Goal: Information Seeking & Learning: Learn about a topic

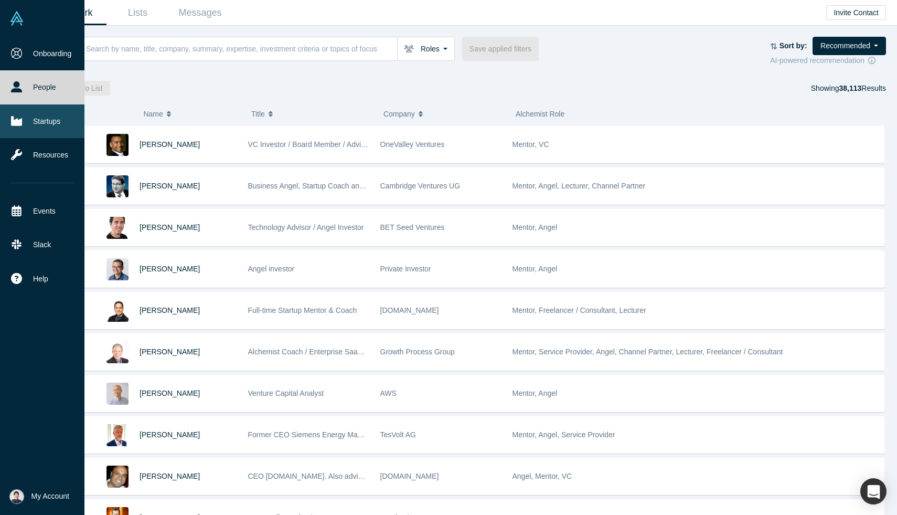
click at [20, 116] on icon at bounding box center [16, 120] width 11 height 11
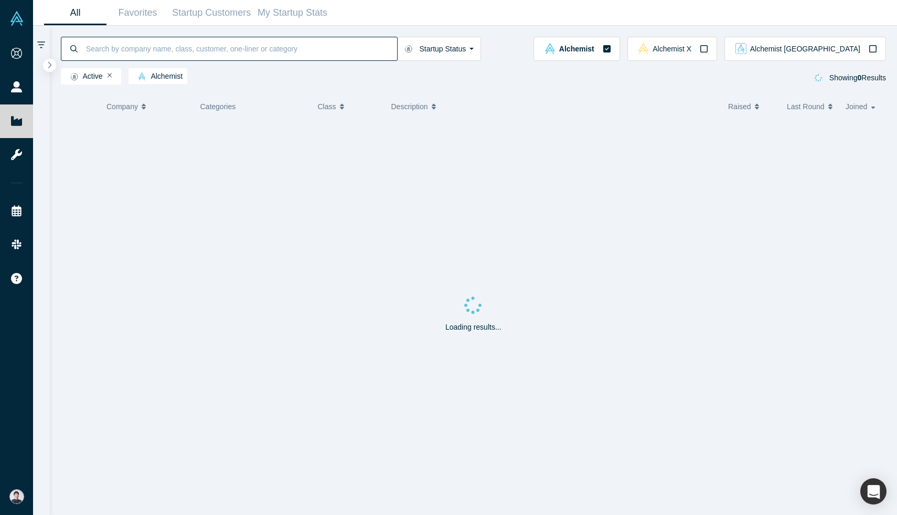
click at [151, 54] on input at bounding box center [241, 48] width 312 height 25
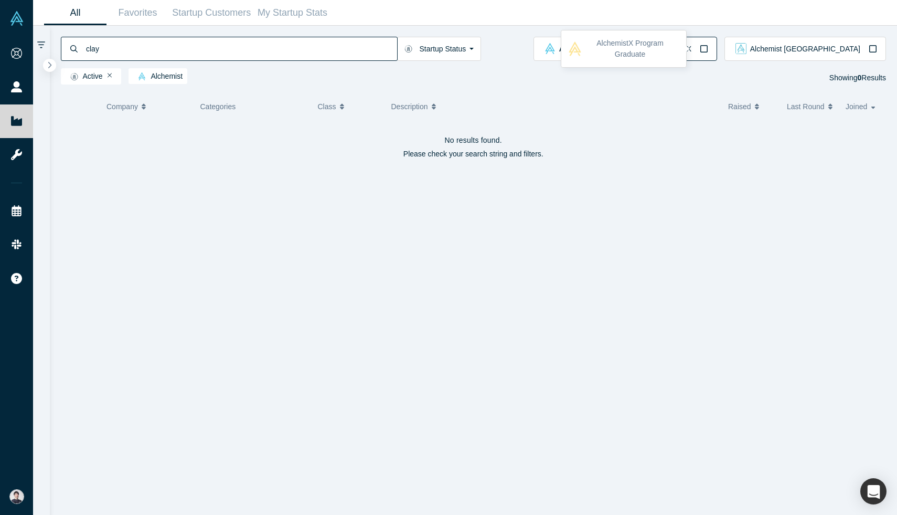
click at [692, 45] on span "Alchemist X" at bounding box center [672, 48] width 39 height 7
click at [194, 46] on input "clay" at bounding box center [241, 48] width 312 height 25
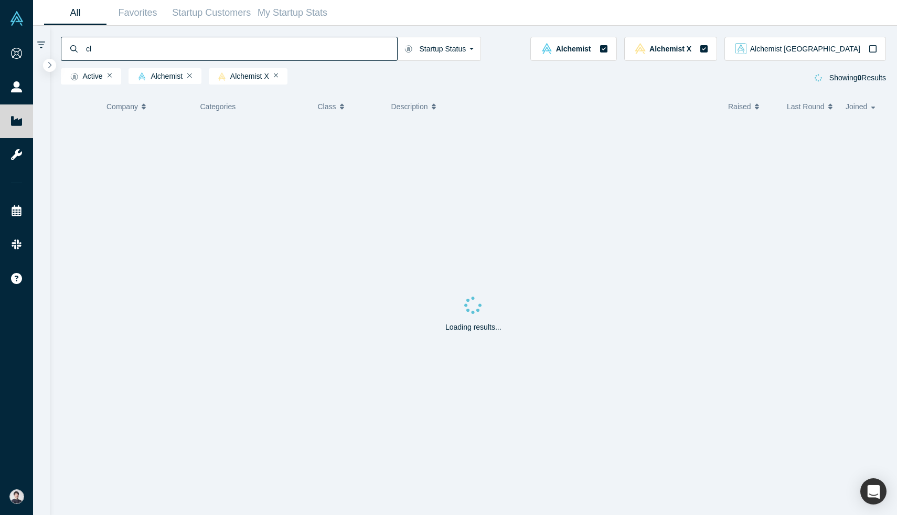
type input "c"
type input "clay"
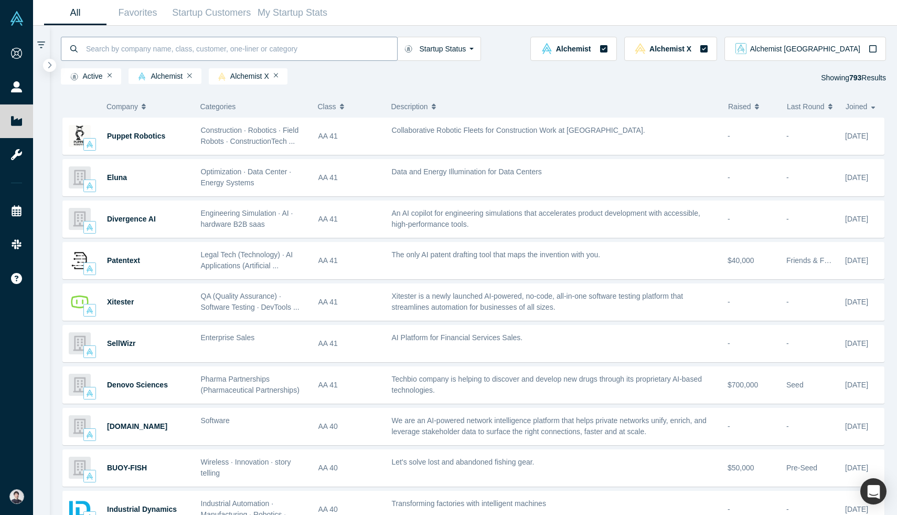
click at [73, 50] on icon at bounding box center [73, 48] width 7 height 7
click at [49, 69] on button "button" at bounding box center [50, 65] width 14 height 14
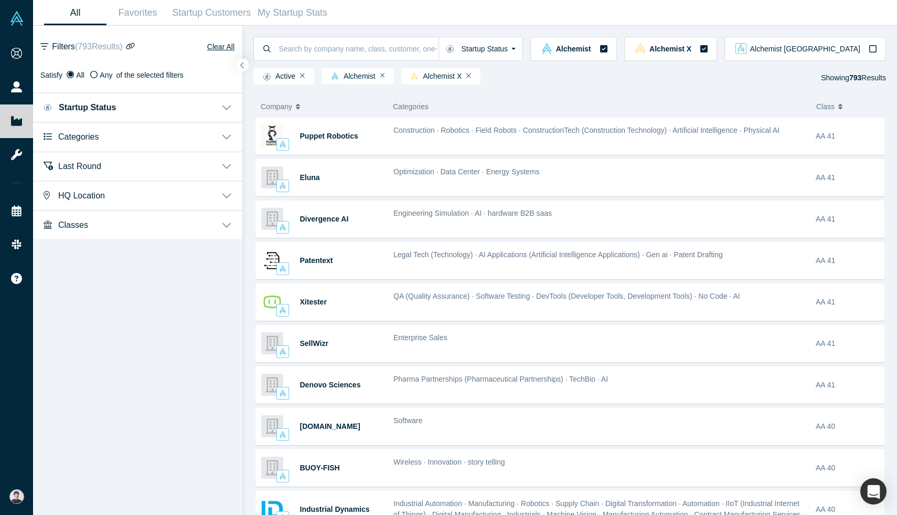
click at [133, 192] on button "HQ Location" at bounding box center [137, 194] width 209 height 29
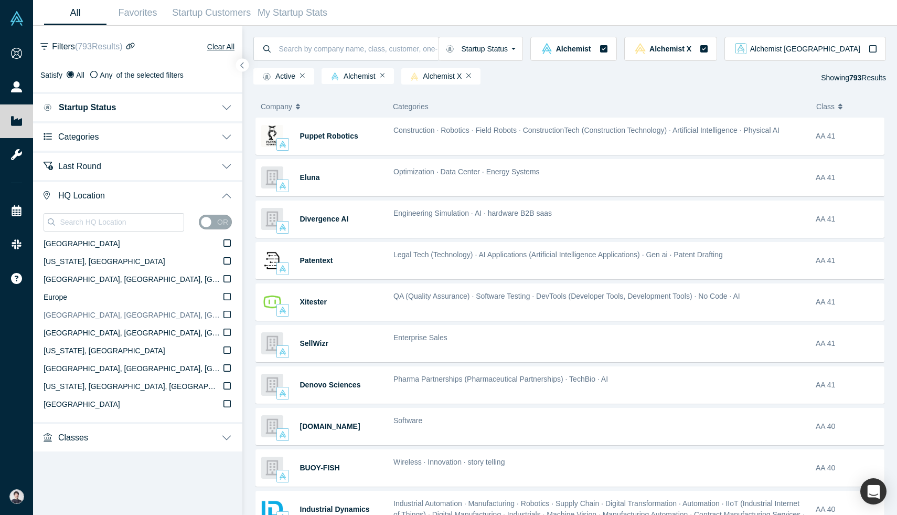
click at [121, 314] on span "[GEOGRAPHIC_DATA], [GEOGRAPHIC_DATA], [GEOGRAPHIC_DATA]" at bounding box center [163, 315] width 238 height 8
click at [0, 0] on input "[GEOGRAPHIC_DATA], [GEOGRAPHIC_DATA], [GEOGRAPHIC_DATA]" at bounding box center [0, 0] width 0 height 0
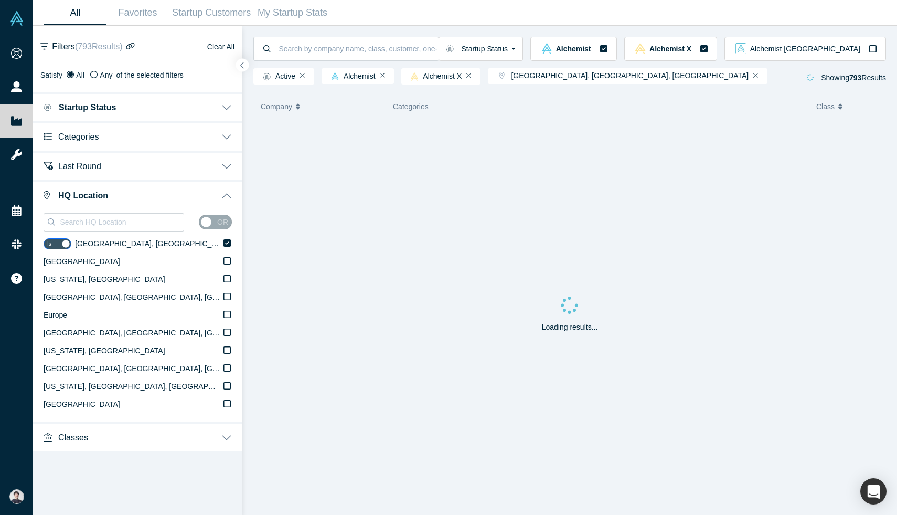
click at [436, 165] on div "Loading results..." at bounding box center [569, 316] width 633 height 397
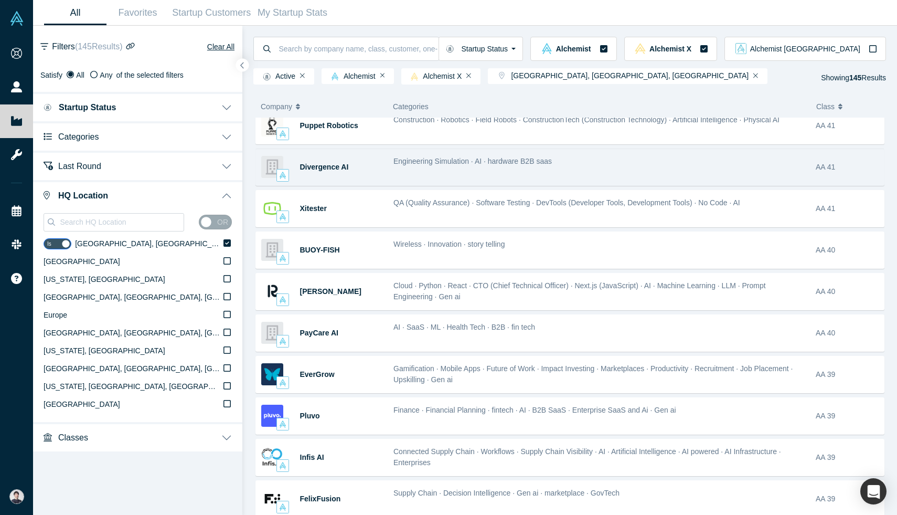
scroll to position [35, 0]
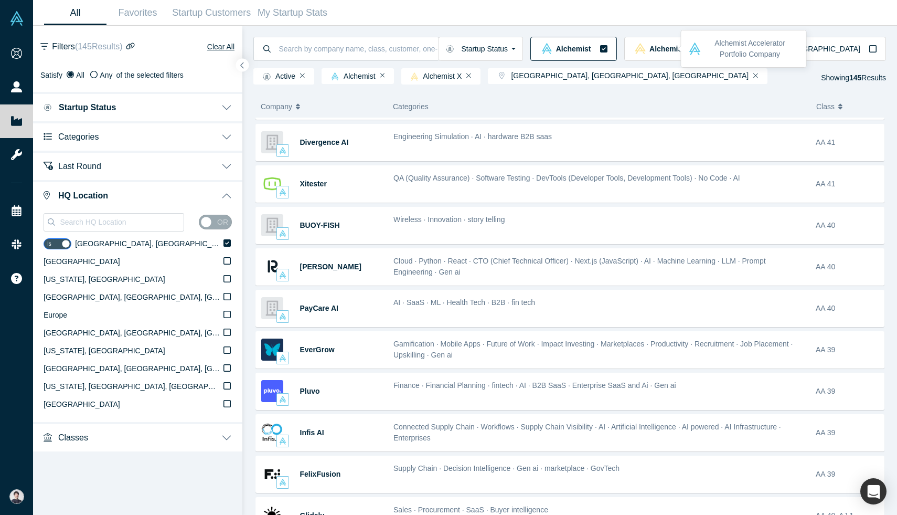
click at [608, 43] on div "Alchemist" at bounding box center [574, 48] width 68 height 11
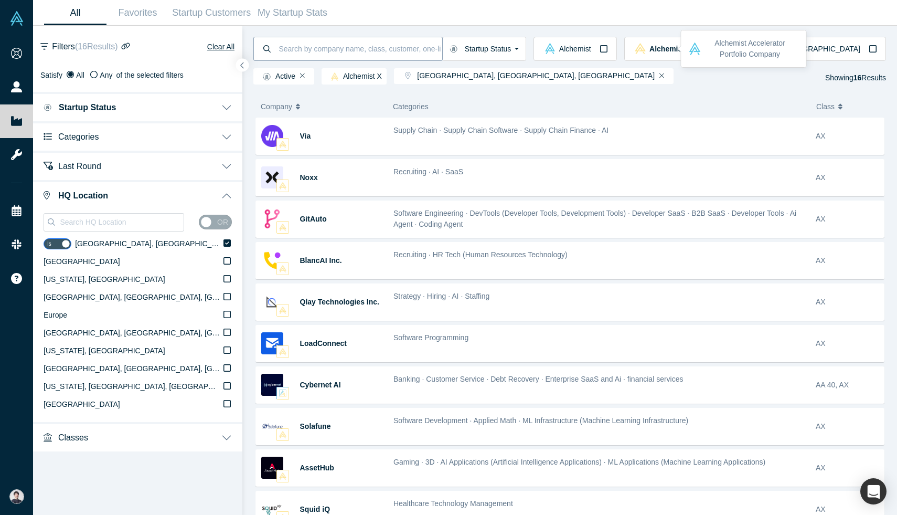
click at [310, 46] on input at bounding box center [360, 48] width 164 height 25
paste input "Qlay"
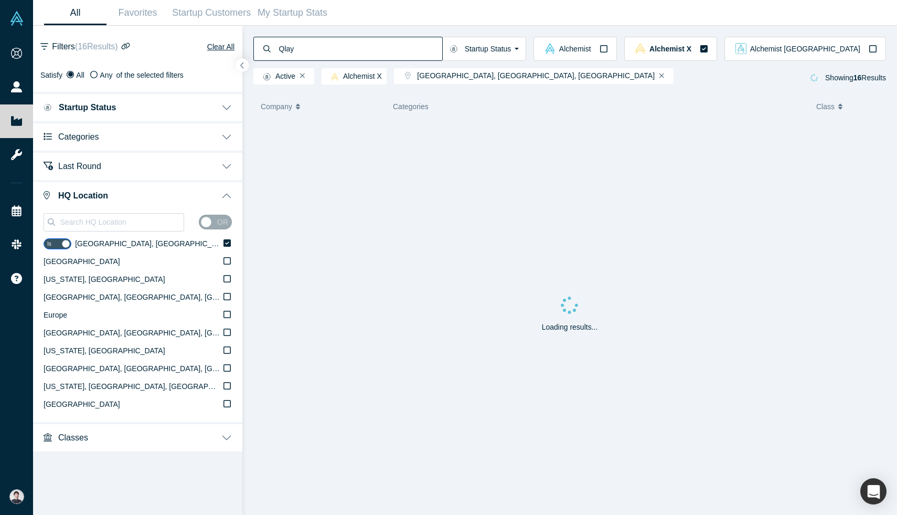
type input "Qlay"
click at [334, 136] on span "Technologies Inc." at bounding box center [346, 136] width 61 height 8
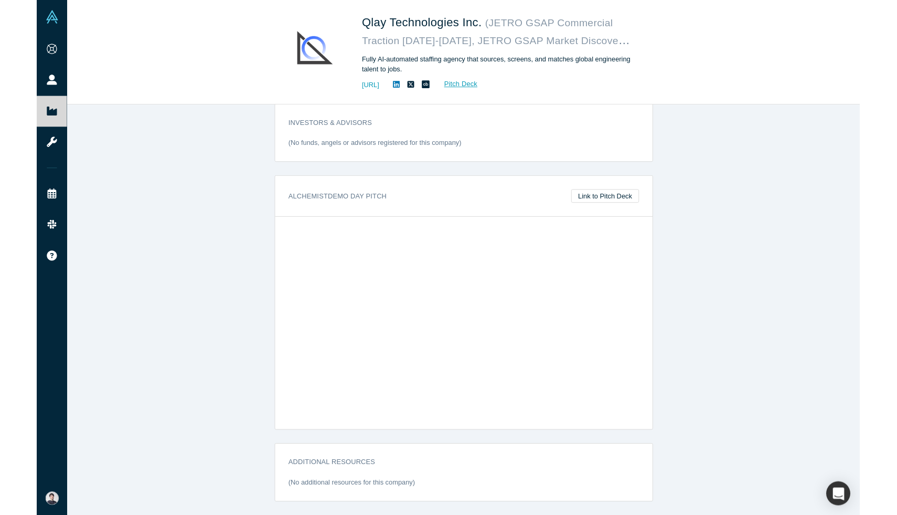
scroll to position [678, 0]
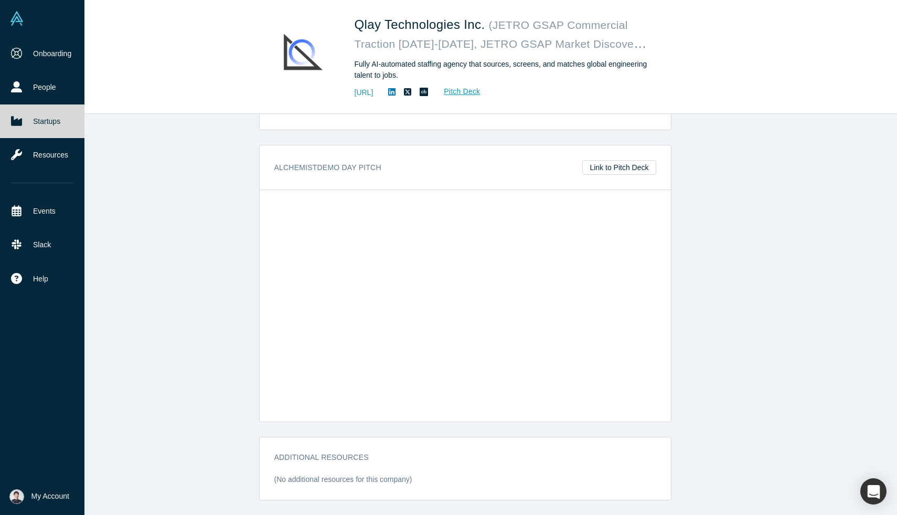
click at [20, 124] on icon at bounding box center [16, 120] width 11 height 9
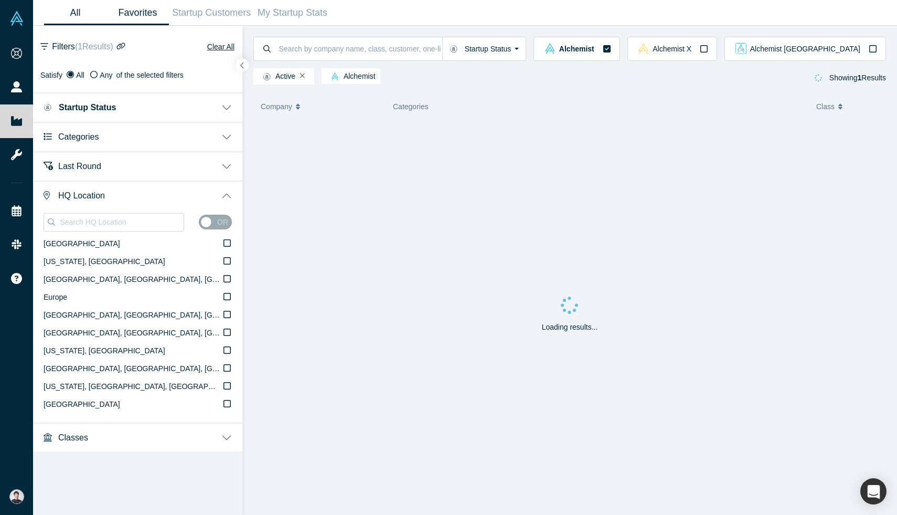
click at [141, 18] on link "Favorites" at bounding box center [138, 13] width 62 height 25
click at [210, 12] on link "Startup Customers" at bounding box center [212, 13] width 86 height 25
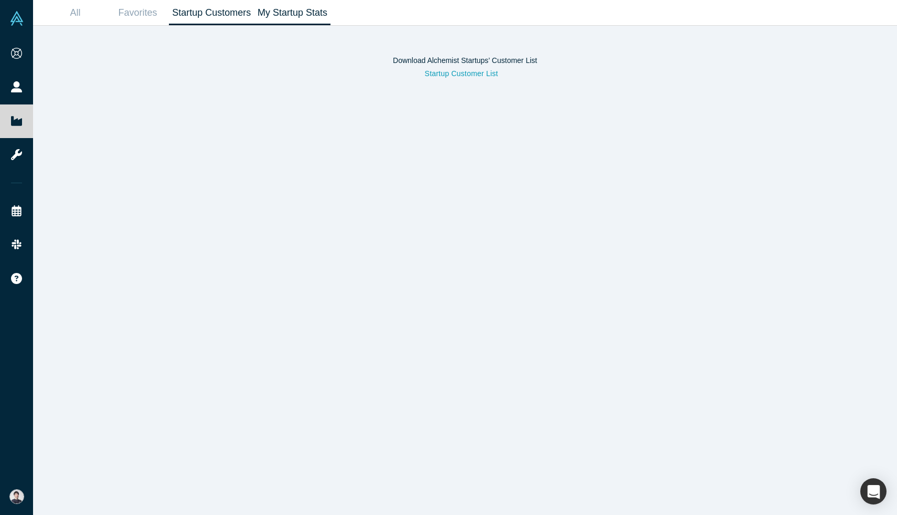
click at [276, 13] on link "My Startup Stats" at bounding box center [293, 13] width 77 height 25
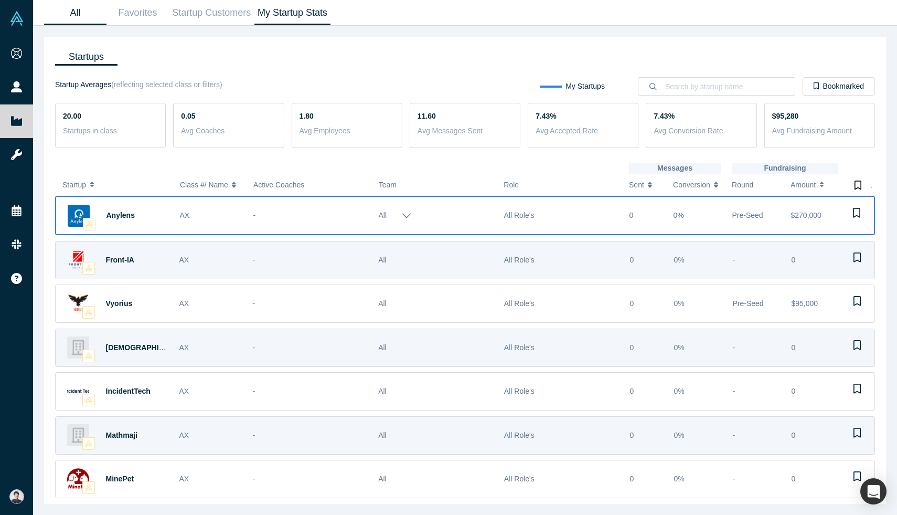
click at [79, 10] on link "All" at bounding box center [75, 13] width 62 height 25
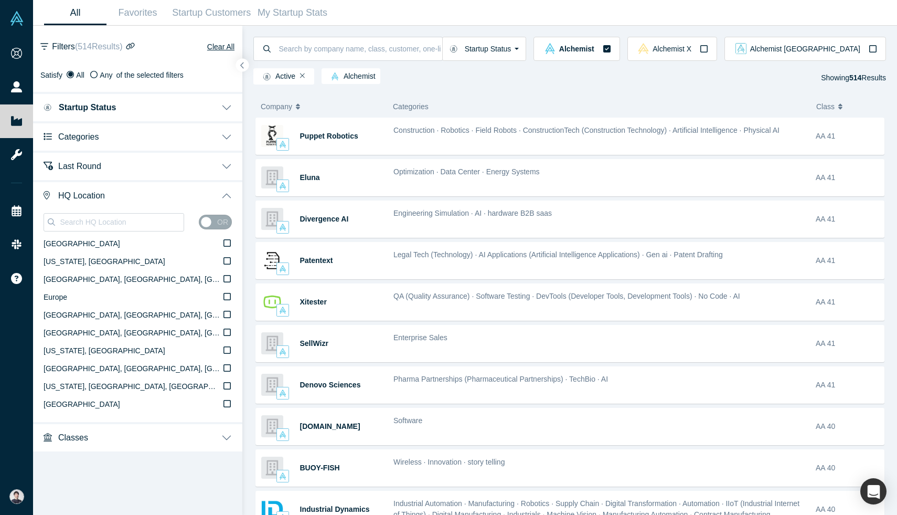
click at [716, 62] on div "Active Alchemist Showing 514 Results" at bounding box center [569, 74] width 633 height 27
click at [692, 49] on span "Alchemist X" at bounding box center [672, 48] width 39 height 7
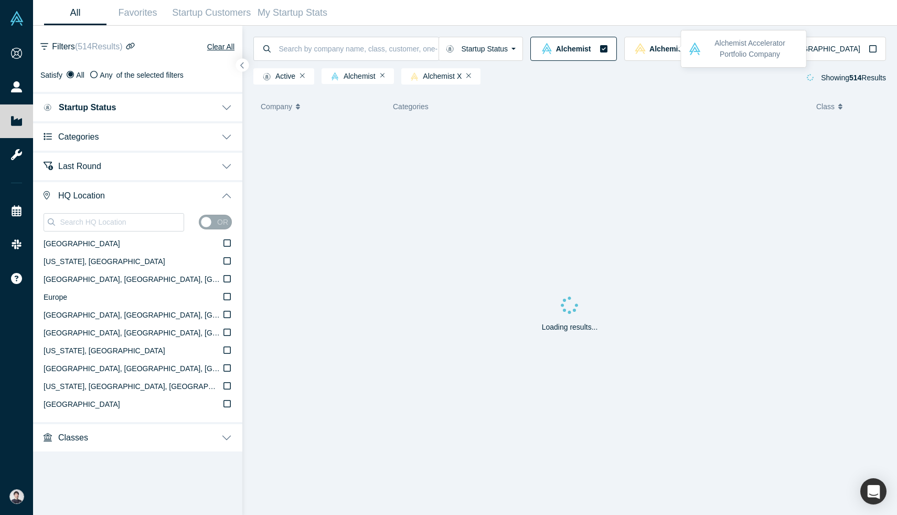
click at [608, 54] on div "Alchemist" at bounding box center [574, 48] width 68 height 11
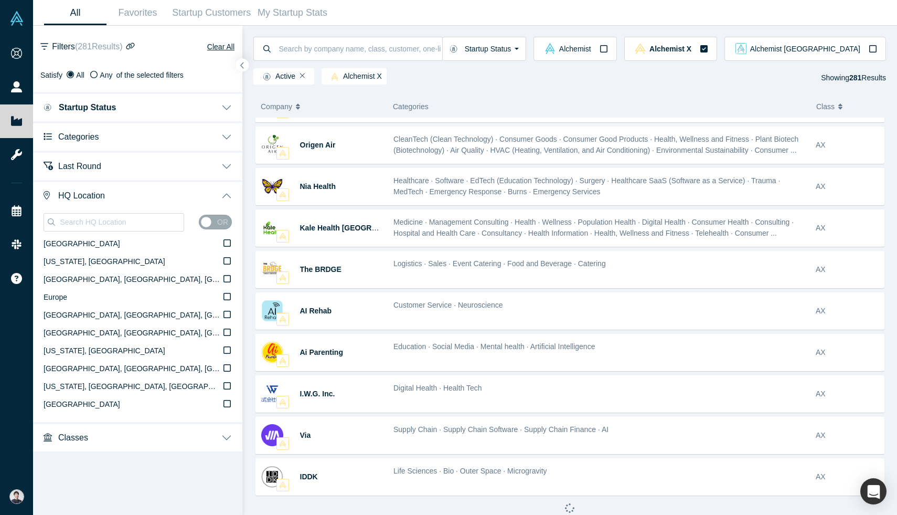
scroll to position [450, 0]
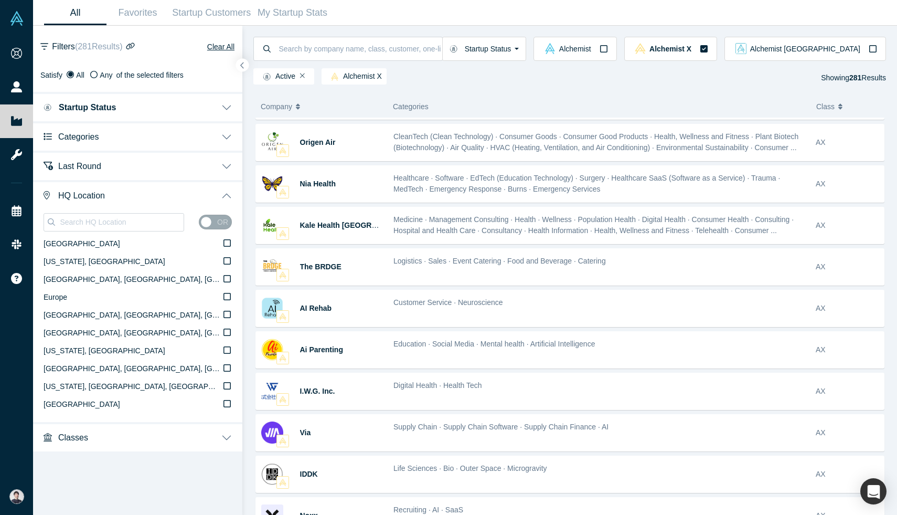
click at [143, 437] on button "Classes" at bounding box center [137, 436] width 209 height 29
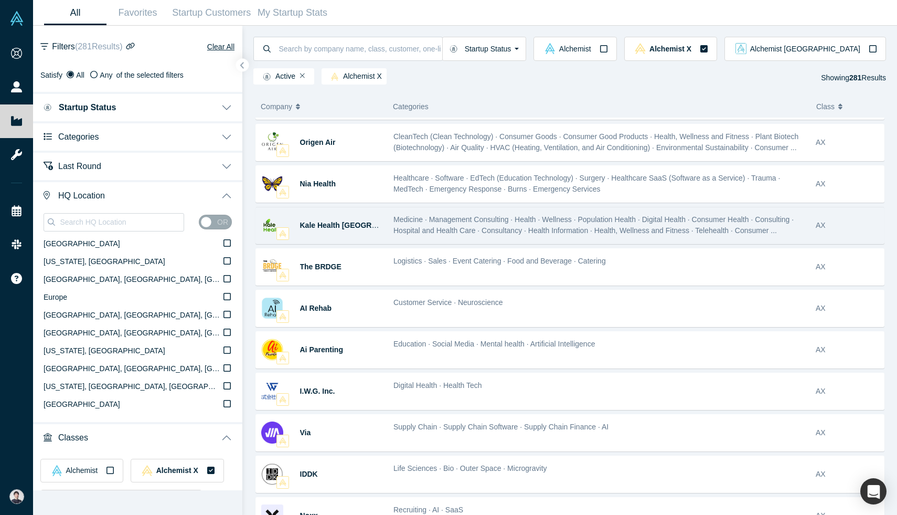
click at [429, 208] on div "Kale Health Canada Medicine · Management Consulting · Health · Wellness · Popul…" at bounding box center [570, 225] width 629 height 37
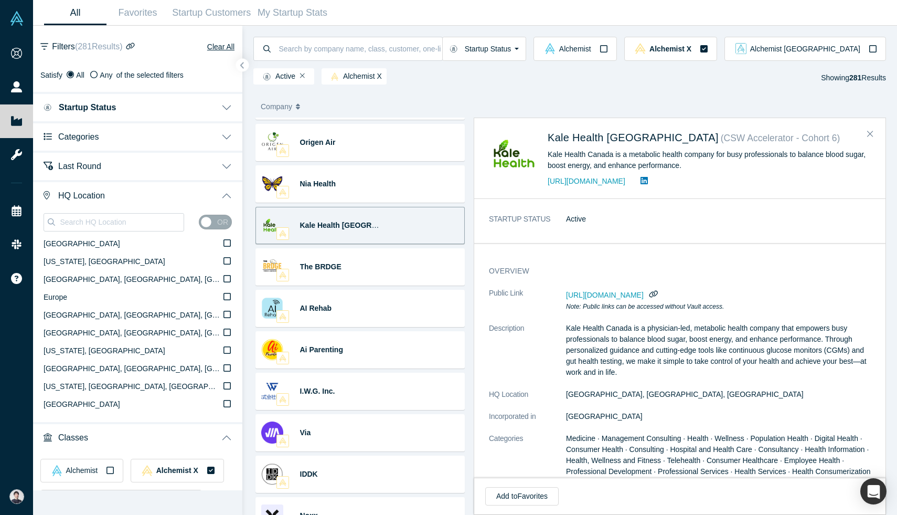
click at [857, 132] on div "Kale Health Canada ( CSW Accelerator - Cohort 6 )" at bounding box center [706, 139] width 316 height 19
click at [876, 132] on button "Close" at bounding box center [871, 134] width 16 height 17
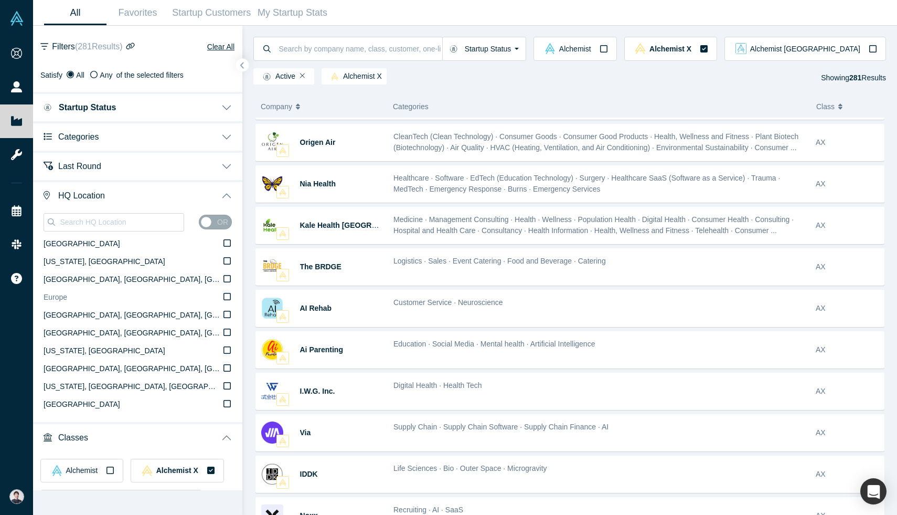
scroll to position [112, 0]
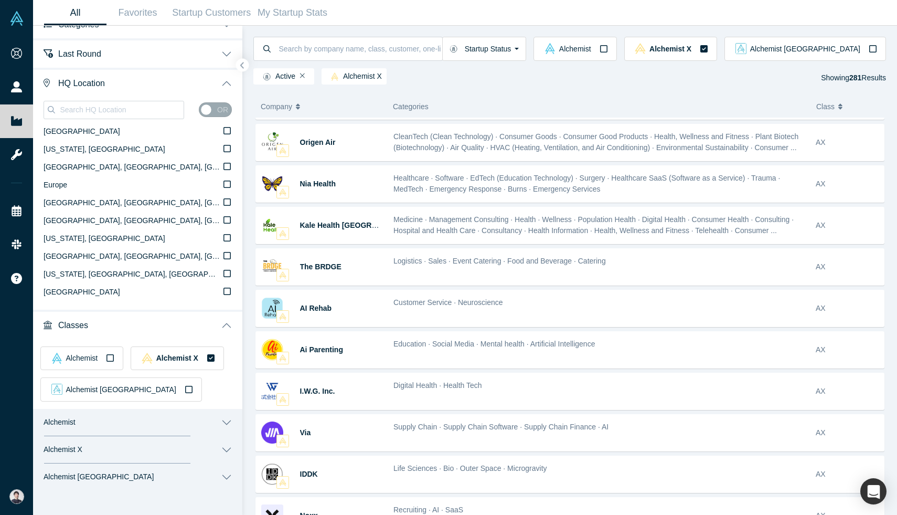
click at [132, 447] on button "Alchemist X" at bounding box center [137, 449] width 209 height 27
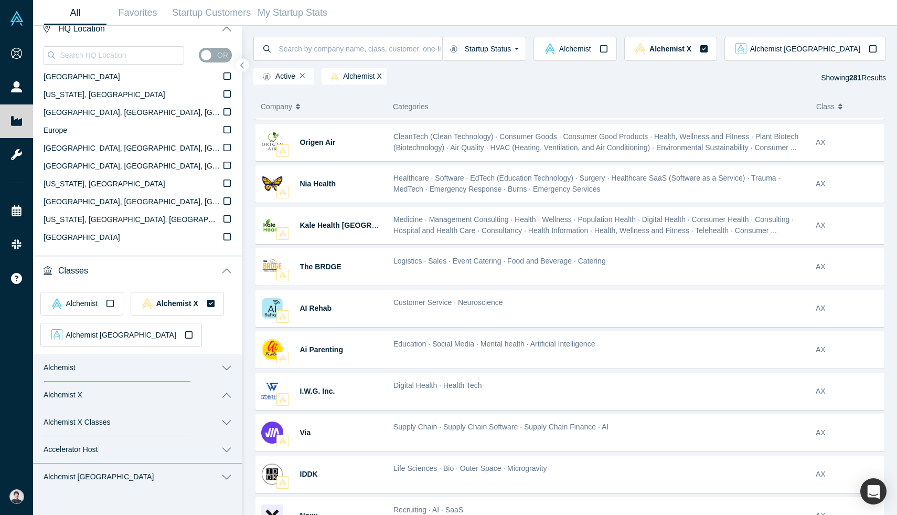
click at [158, 424] on button "Alchemist X Classes" at bounding box center [137, 422] width 209 height 27
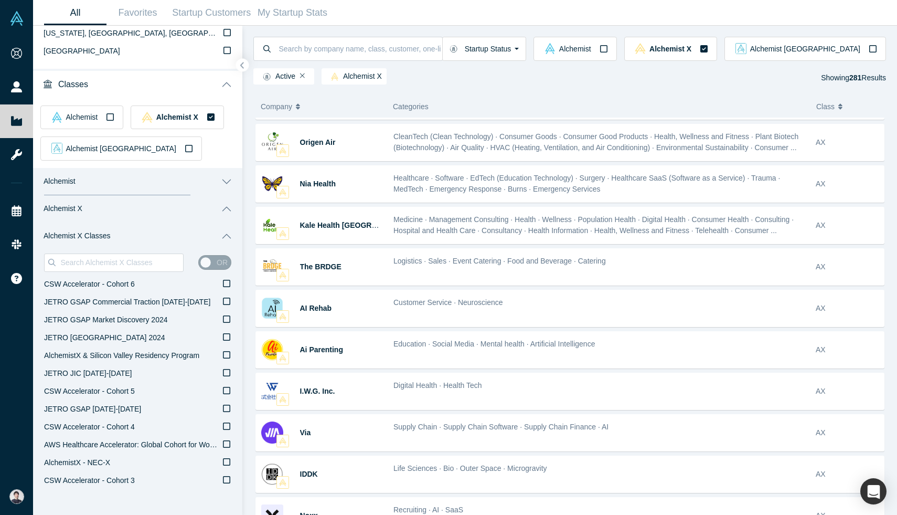
scroll to position [356, 0]
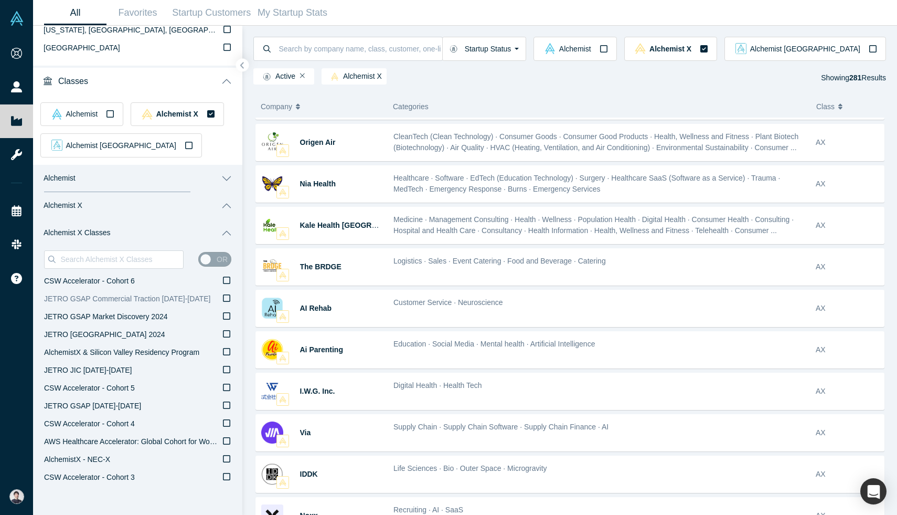
click at [200, 303] on label "JETRO GSAP Commercial Traction [DATE]-[DATE]" at bounding box center [137, 299] width 187 height 18
click at [0, 0] on input "JETRO GSAP Commercial Traction [DATE]-[DATE]" at bounding box center [0, 0] width 0 height 0
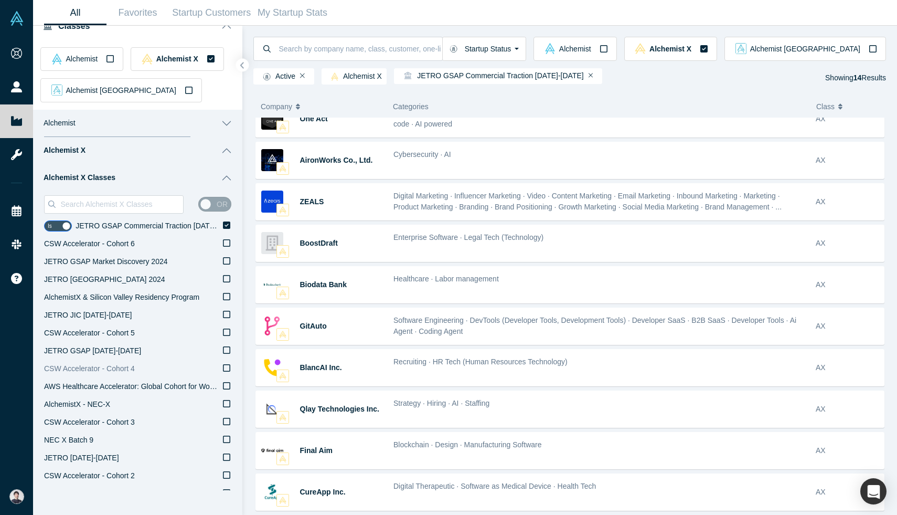
scroll to position [416, 0]
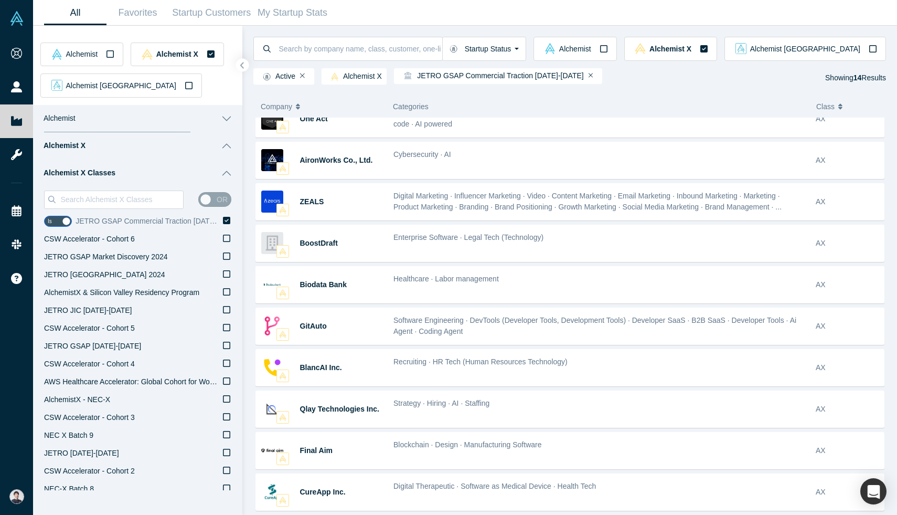
click at [231, 221] on label "JETRO GSAP Commercial Traction [DATE]-[DATE]" at bounding box center [154, 222] width 156 height 18
click at [0, 0] on input "JETRO GSAP Commercial Traction [DATE]-[DATE]" at bounding box center [0, 0] width 0 height 0
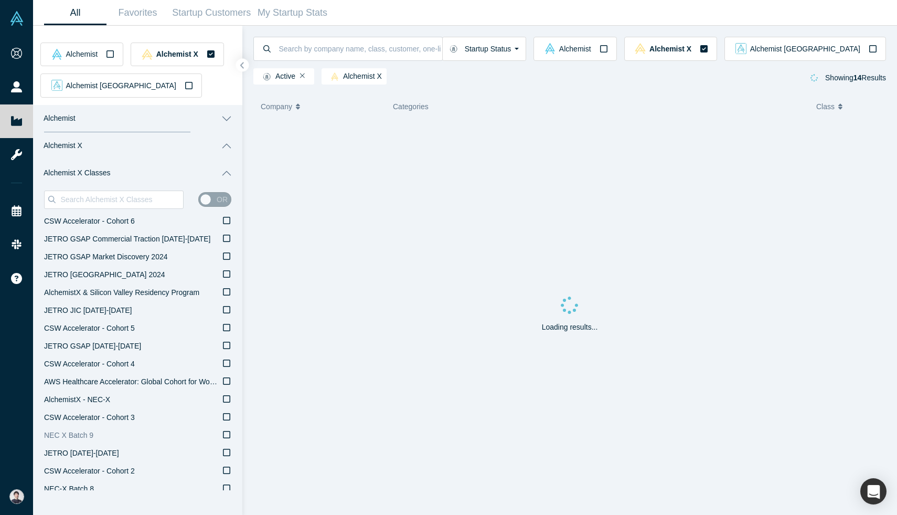
click at [193, 432] on label "NEC X Batch 9" at bounding box center [137, 436] width 187 height 18
click at [0, 0] on input "NEC X Batch 9" at bounding box center [0, 0] width 0 height 0
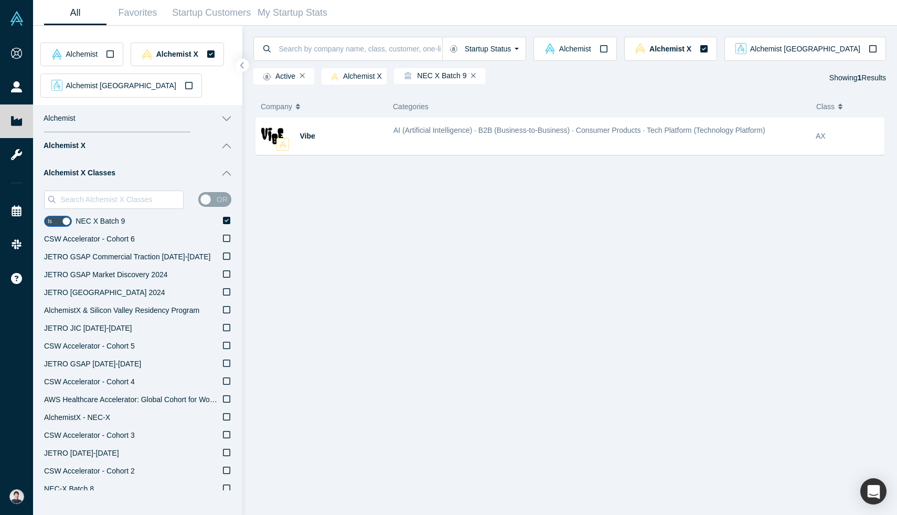
click at [229, 210] on div "or" at bounding box center [137, 200] width 187 height 26
click at [229, 215] on label "NEC X Batch 9" at bounding box center [154, 222] width 156 height 18
click at [0, 0] on input "NEC X Batch 9" at bounding box center [0, 0] width 0 height 0
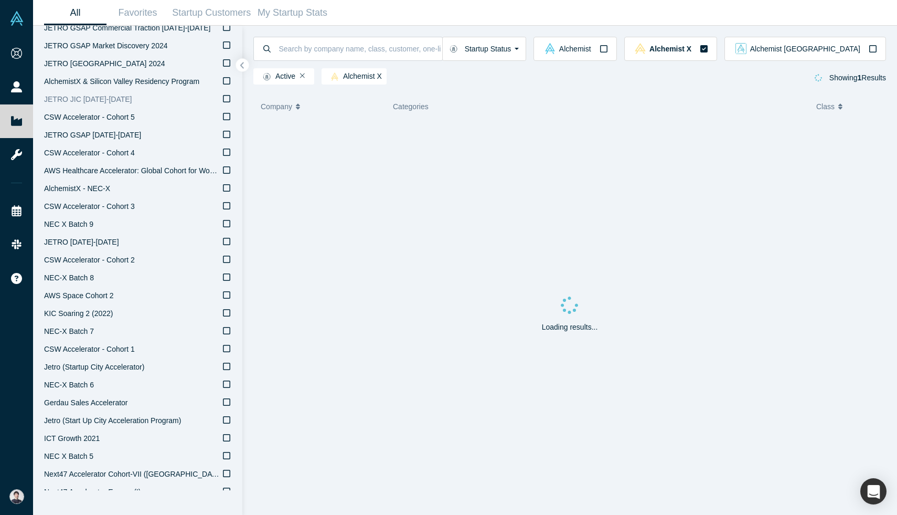
scroll to position [629, 0]
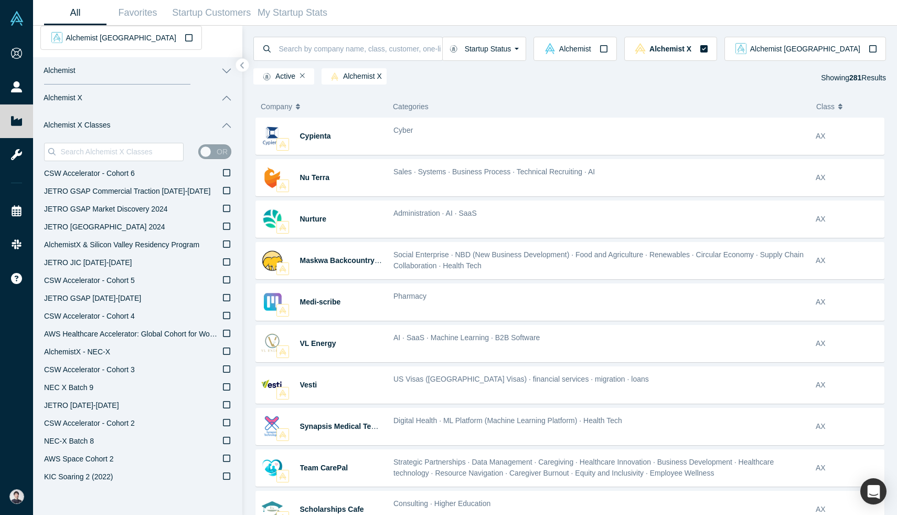
scroll to position [461, 0]
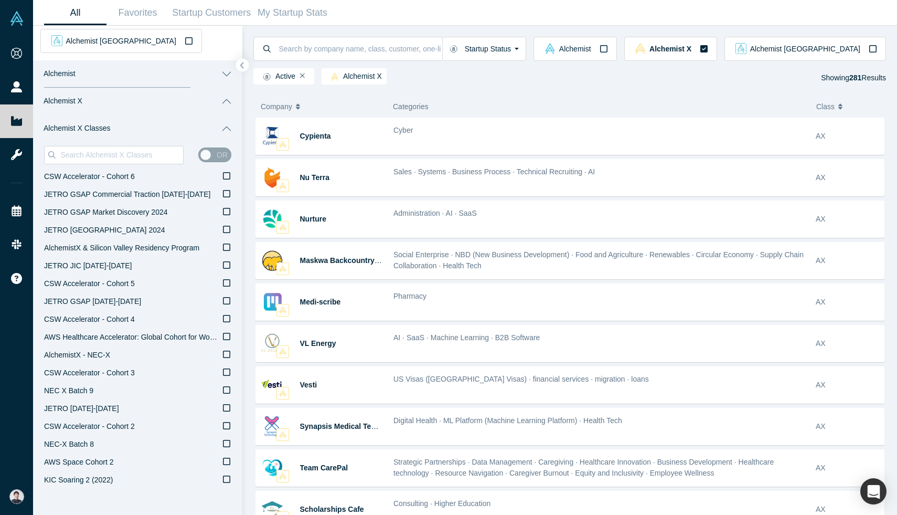
click at [186, 97] on button "Alchemist X" at bounding box center [137, 101] width 209 height 27
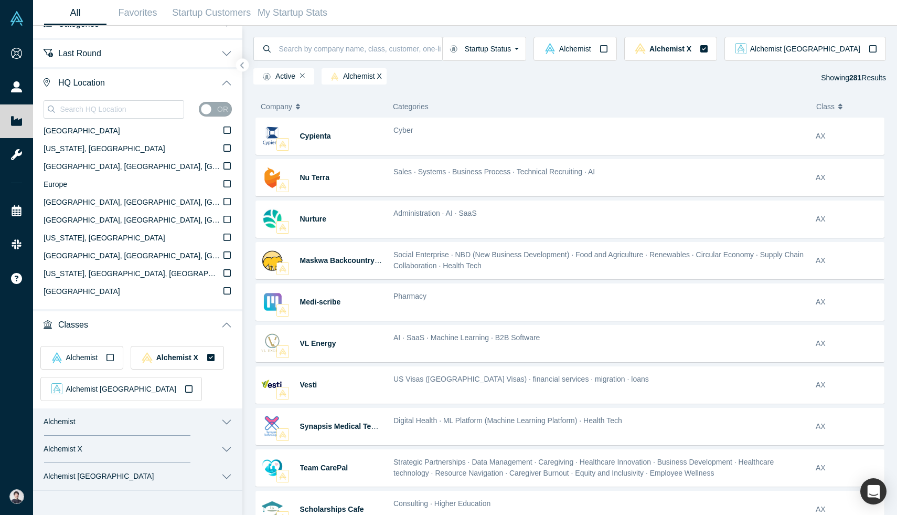
scroll to position [112, 0]
click at [202, 87] on button "HQ Location" at bounding box center [137, 82] width 209 height 29
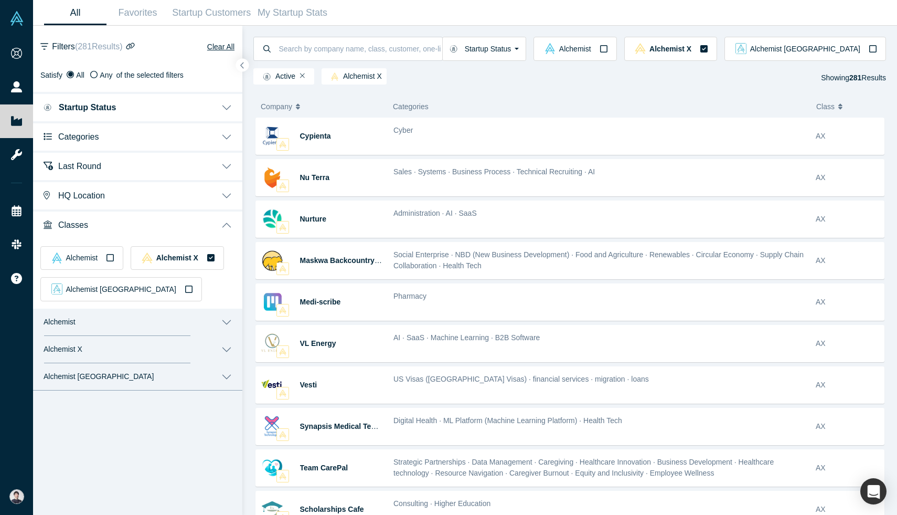
click at [127, 350] on button "Alchemist X" at bounding box center [137, 349] width 209 height 27
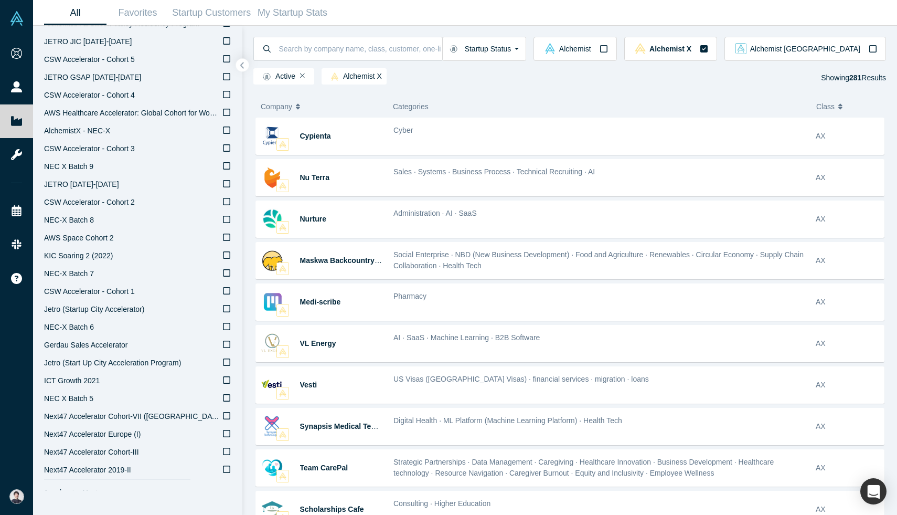
scroll to position [515, 0]
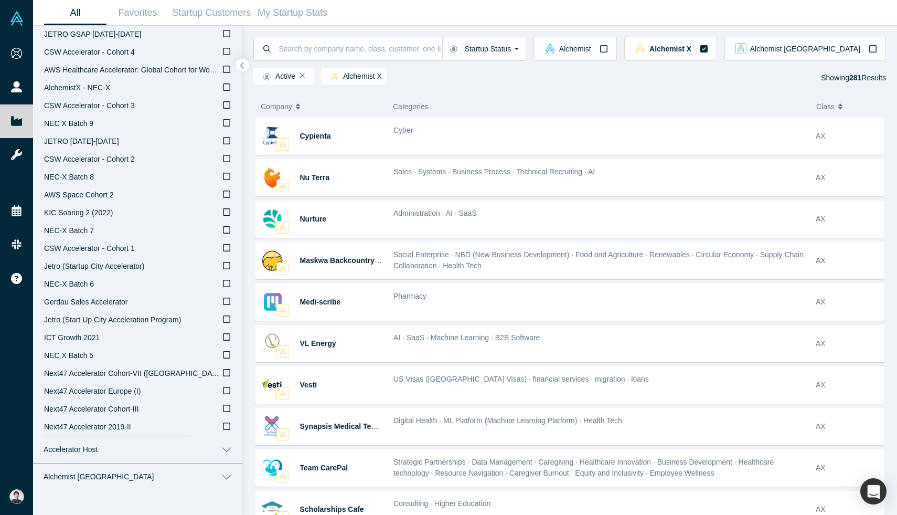
click at [112, 476] on button "Alchemist [GEOGRAPHIC_DATA]" at bounding box center [137, 476] width 209 height 27
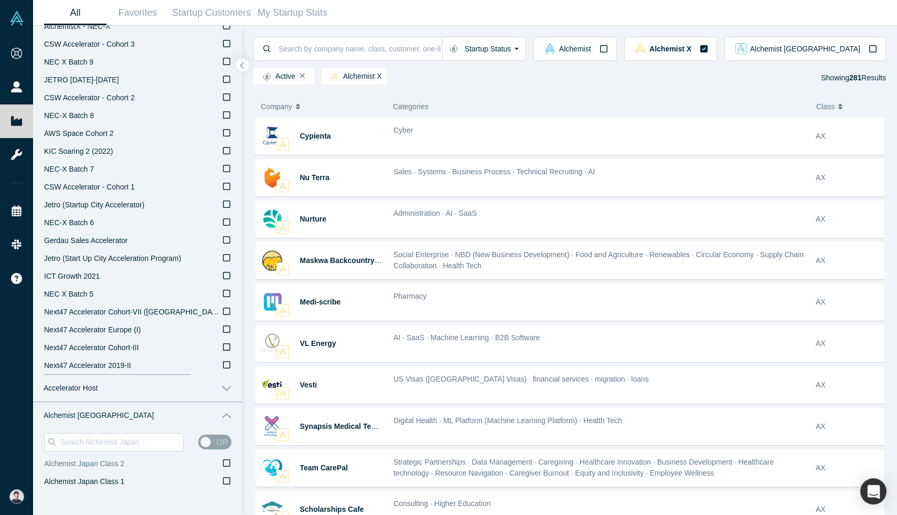
click at [147, 466] on label "Alchemist Japan Class 2" at bounding box center [137, 464] width 187 height 18
click at [0, 0] on input "Alchemist Japan Class 2" at bounding box center [0, 0] width 0 height 0
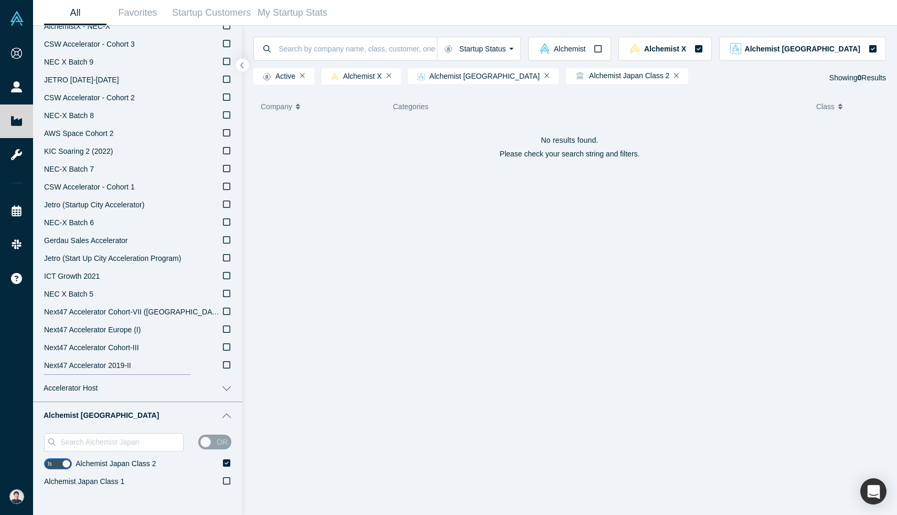
click at [147, 466] on span "Alchemist Japan Class 2" at bounding box center [116, 463] width 80 height 8
click at [0, 0] on input "Alchemist Japan Class 2" at bounding box center [0, 0] width 0 height 0
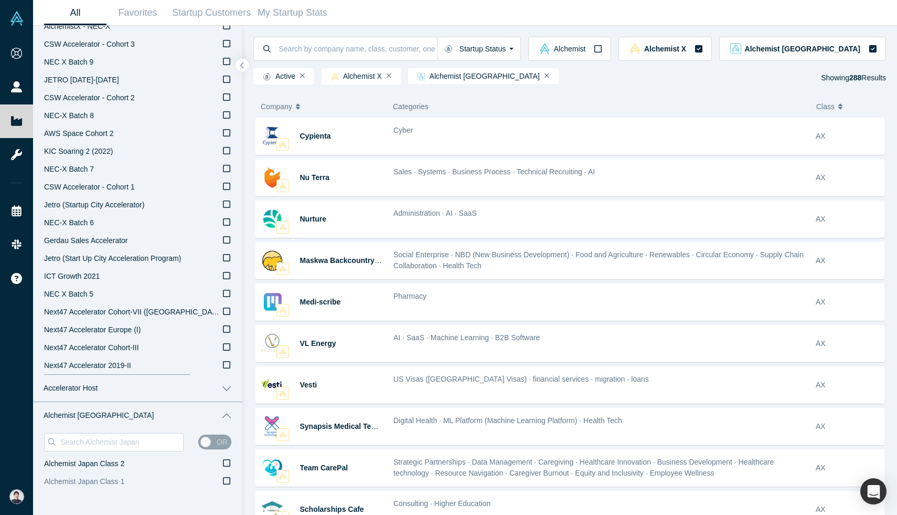
click at [146, 477] on label "Alchemist Japan Class 1" at bounding box center [137, 482] width 187 height 18
click at [0, 0] on input "Alchemist Japan Class 1" at bounding box center [0, 0] width 0 height 0
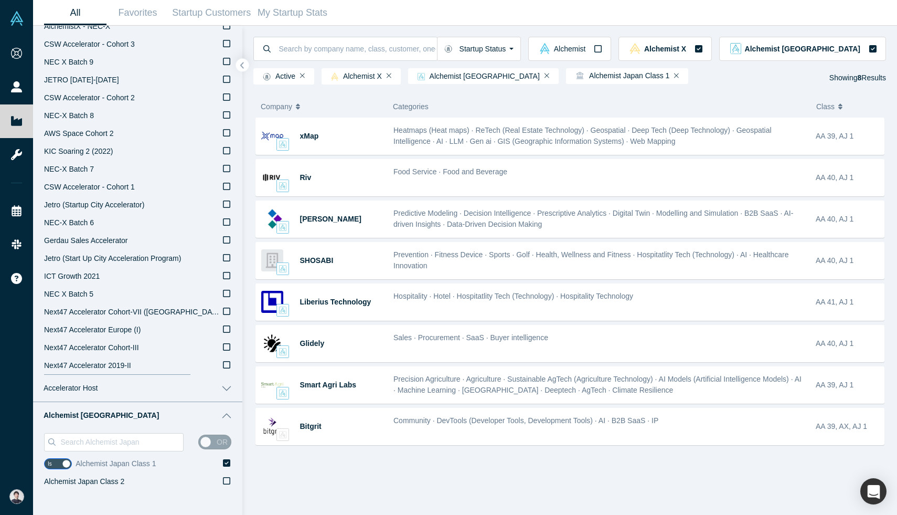
click at [146, 461] on span "Alchemist Japan Class 1" at bounding box center [116, 463] width 80 height 8
click at [0, 0] on input "Alchemist Japan Class 1" at bounding box center [0, 0] width 0 height 0
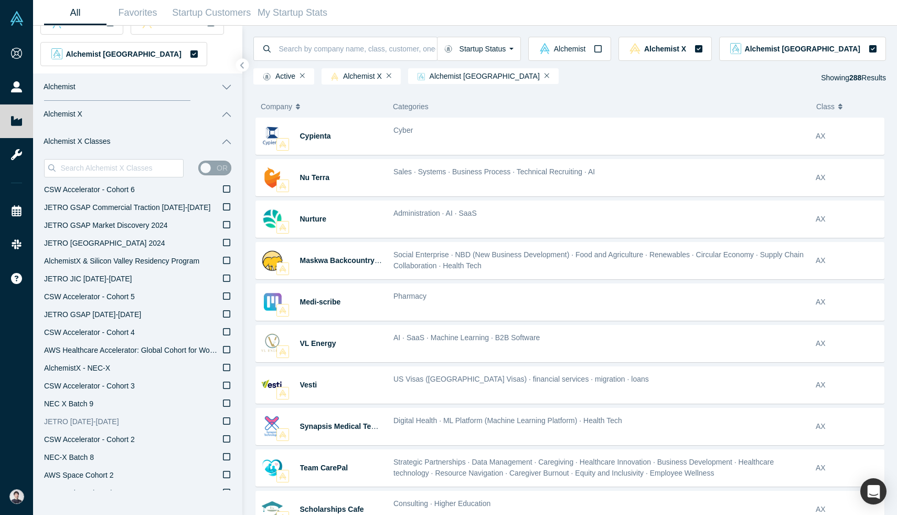
scroll to position [200, 0]
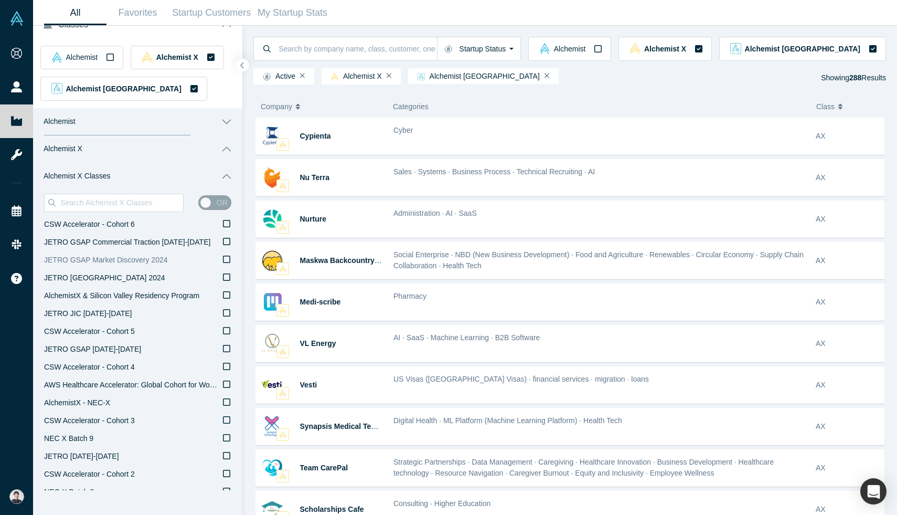
click at [196, 258] on label "JETRO GSAP Market Discovery 2024" at bounding box center [137, 260] width 187 height 18
click at [0, 0] on input "JETRO GSAP Market Discovery 2024" at bounding box center [0, 0] width 0 height 0
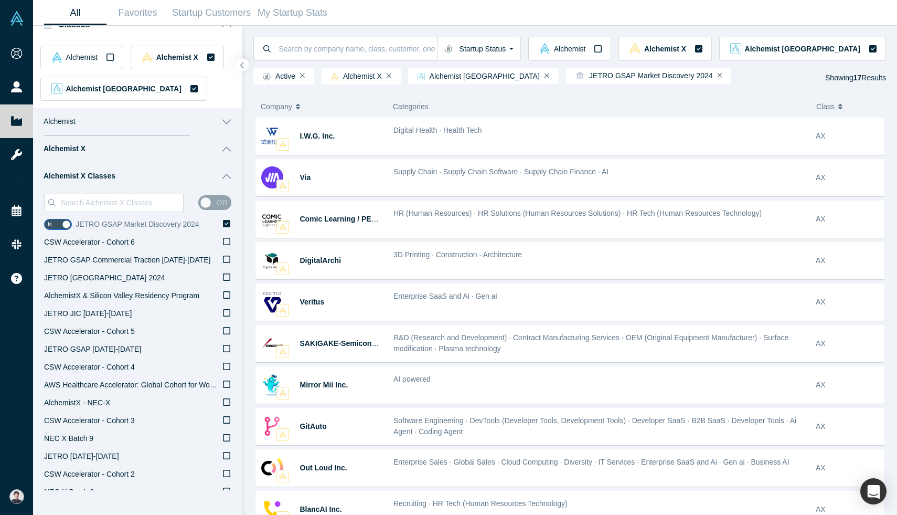
click at [223, 221] on icon at bounding box center [226, 223] width 7 height 8
click at [0, 0] on input "JETRO GSAP Market Discovery 2024" at bounding box center [0, 0] width 0 height 0
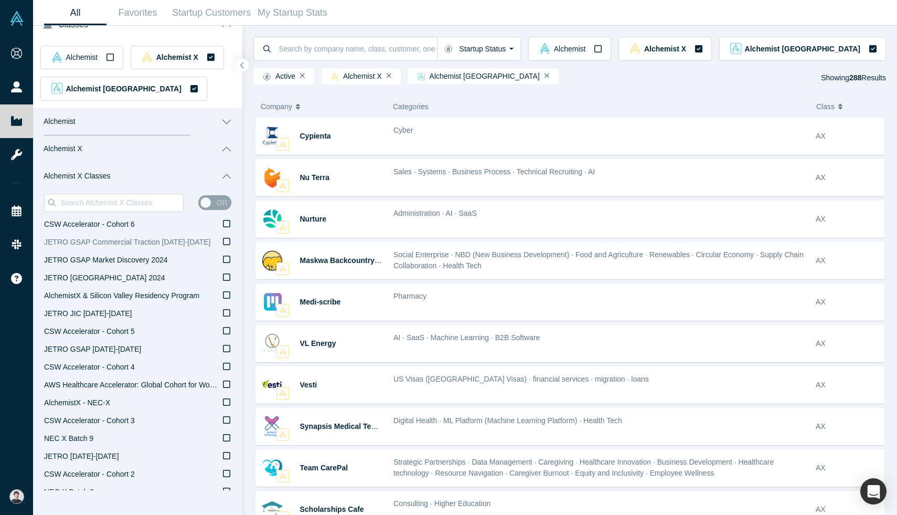
click at [218, 247] on label "JETRO GSAP Commercial Traction [DATE]-[DATE]" at bounding box center [137, 243] width 187 height 18
click at [0, 0] on input "JETRO GSAP Commercial Traction [DATE]-[DATE]" at bounding box center [0, 0] width 0 height 0
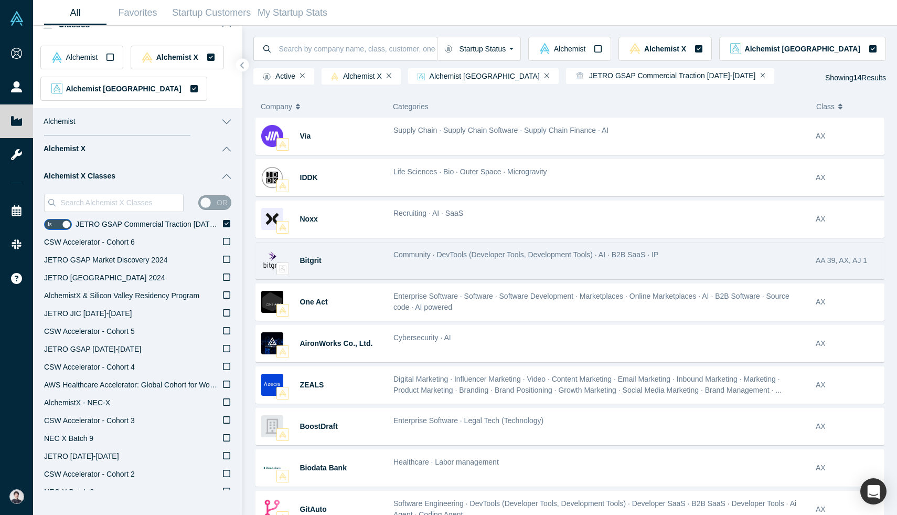
click at [407, 216] on span "Recruiting · AI · SaaS" at bounding box center [429, 213] width 70 height 8
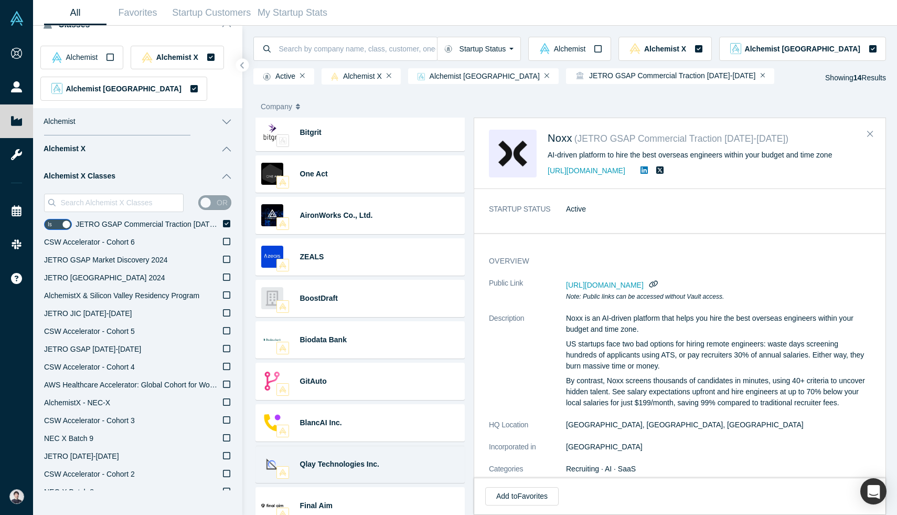
scroll to position [183, 0]
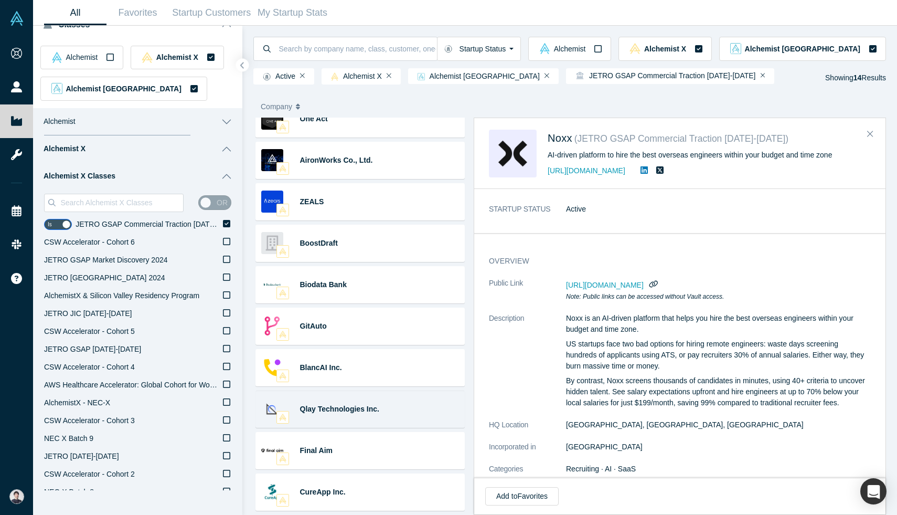
click at [396, 393] on div "Qlay Technologies Inc. Strategy · Hiring · AI · Staffing Fully AI-automated sta…" at bounding box center [360, 408] width 209 height 37
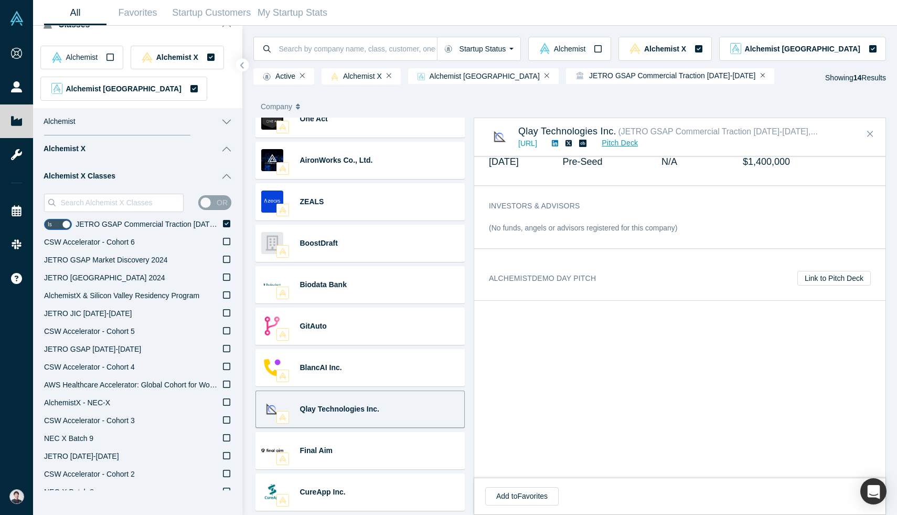
scroll to position [580, 0]
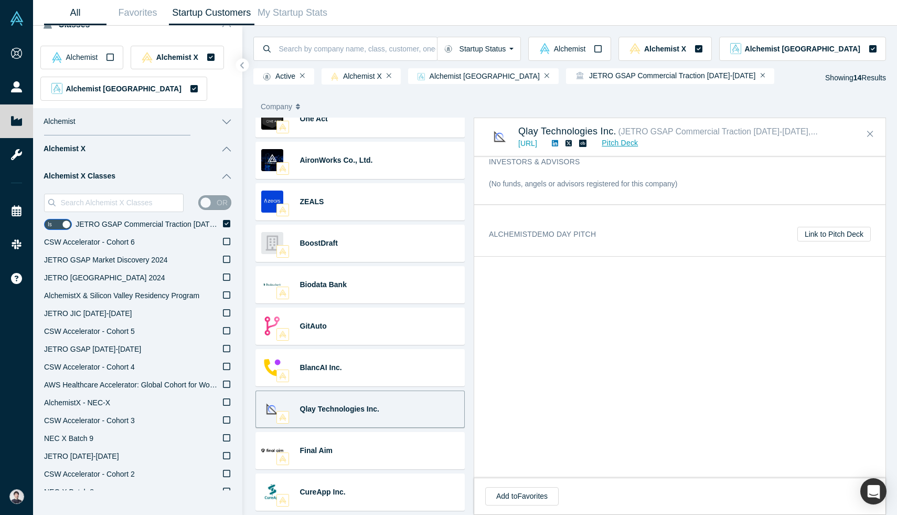
click at [186, 17] on link "Startup Customers" at bounding box center [212, 13] width 86 height 25
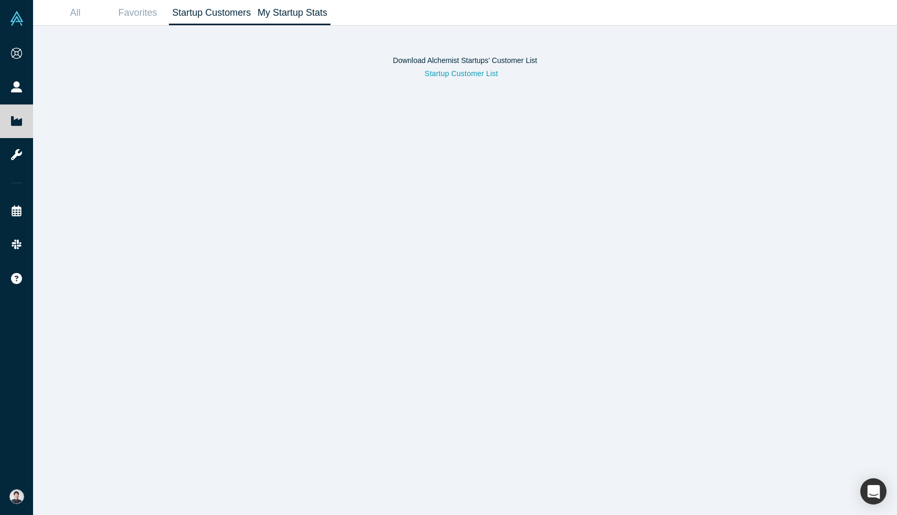
click at [277, 17] on link "My Startup Stats" at bounding box center [293, 13] width 77 height 25
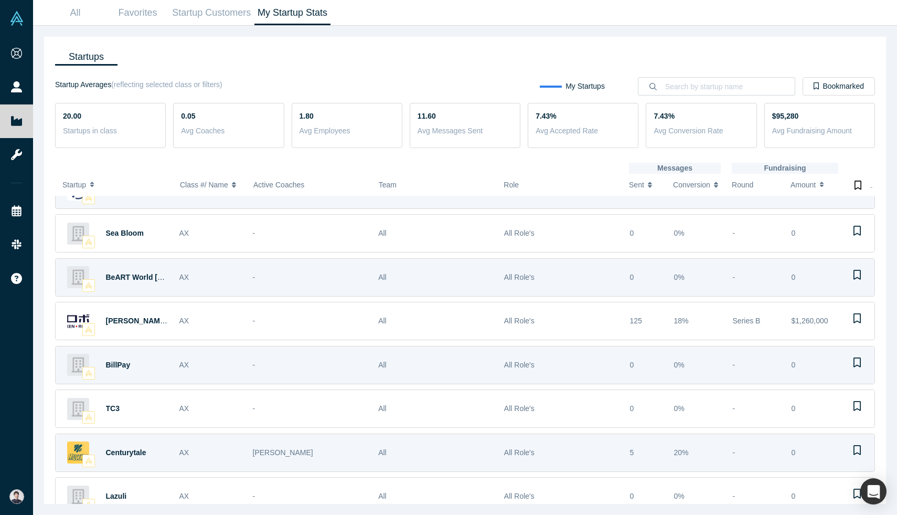
scroll to position [569, 0]
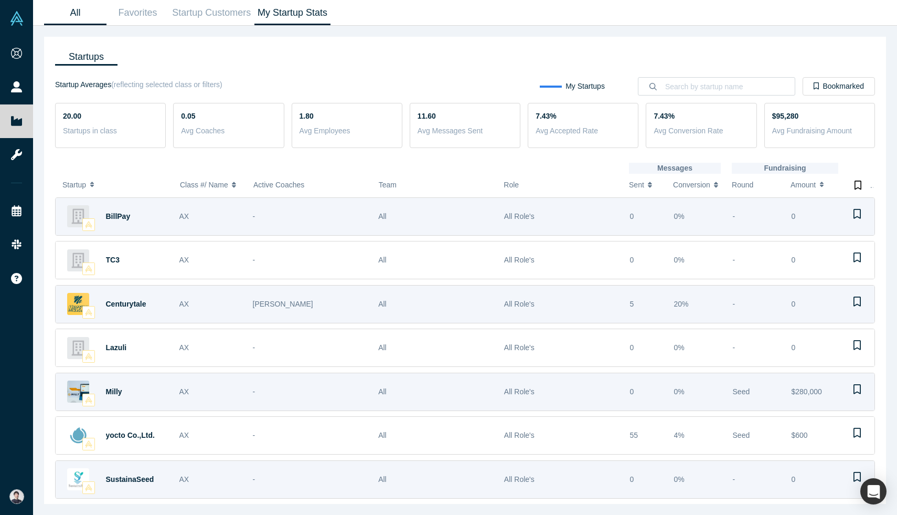
click at [85, 11] on link "All" at bounding box center [75, 13] width 62 height 25
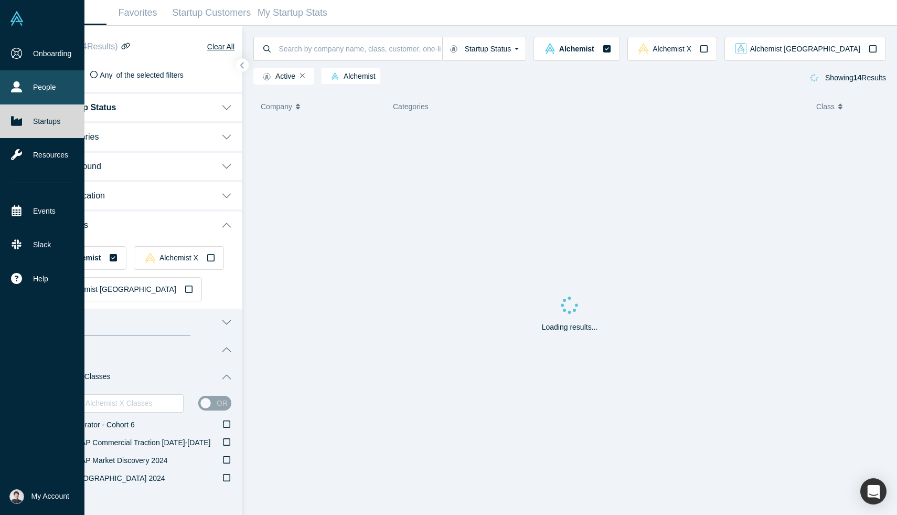
click at [12, 98] on link "People" at bounding box center [42, 87] width 84 height 34
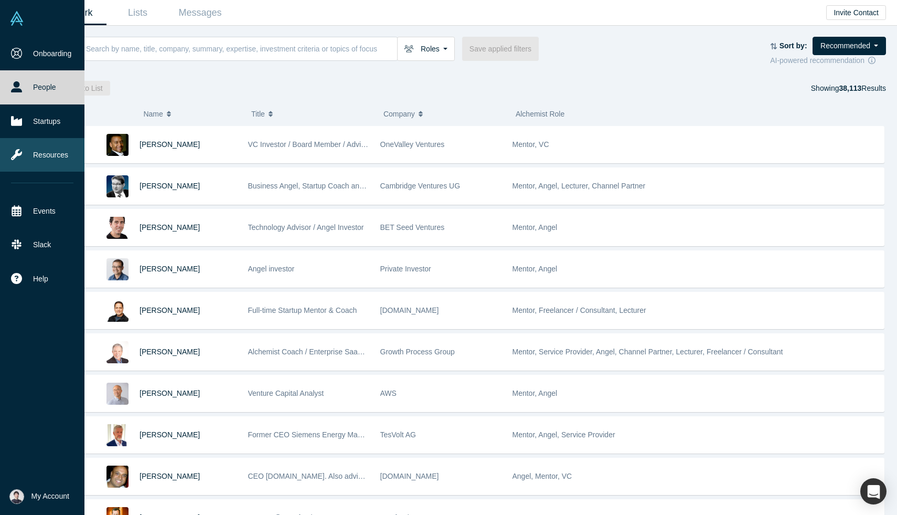
click at [21, 156] on icon at bounding box center [16, 154] width 11 height 11
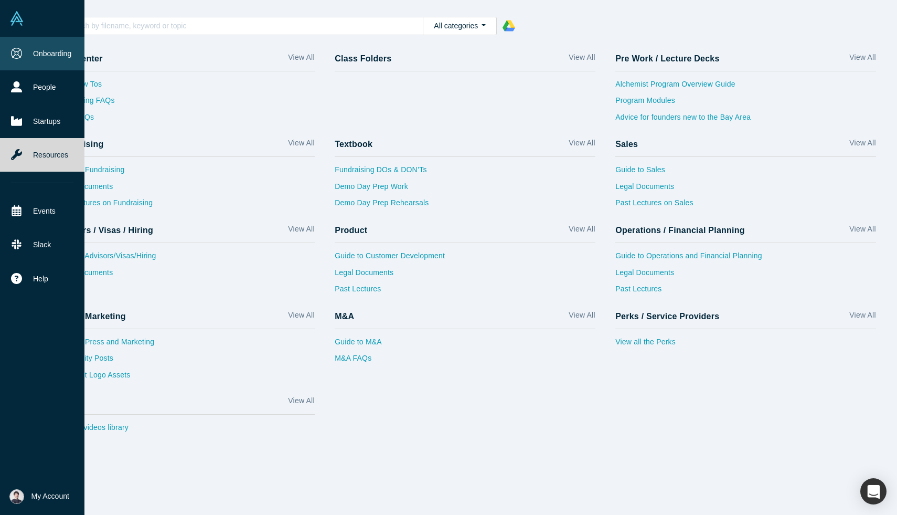
click at [23, 59] on link "Onboarding" at bounding box center [42, 54] width 84 height 34
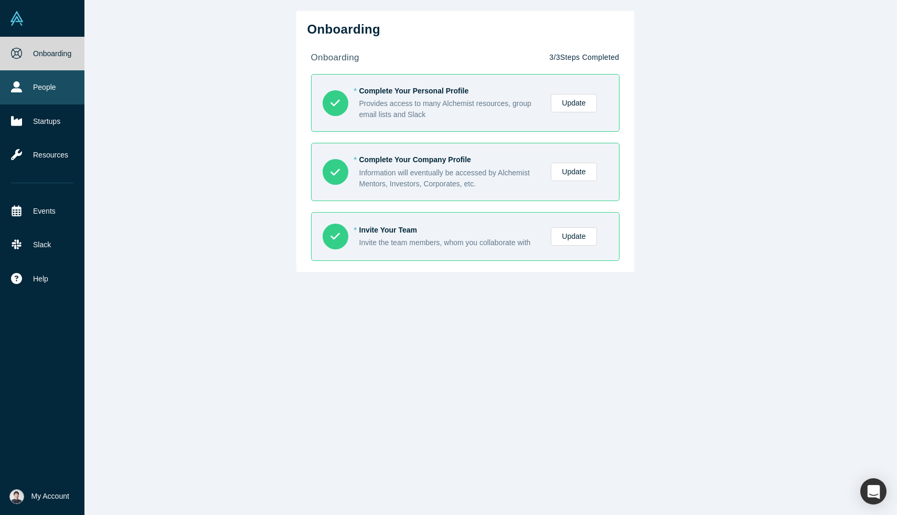
click at [23, 85] on link "People" at bounding box center [42, 87] width 84 height 34
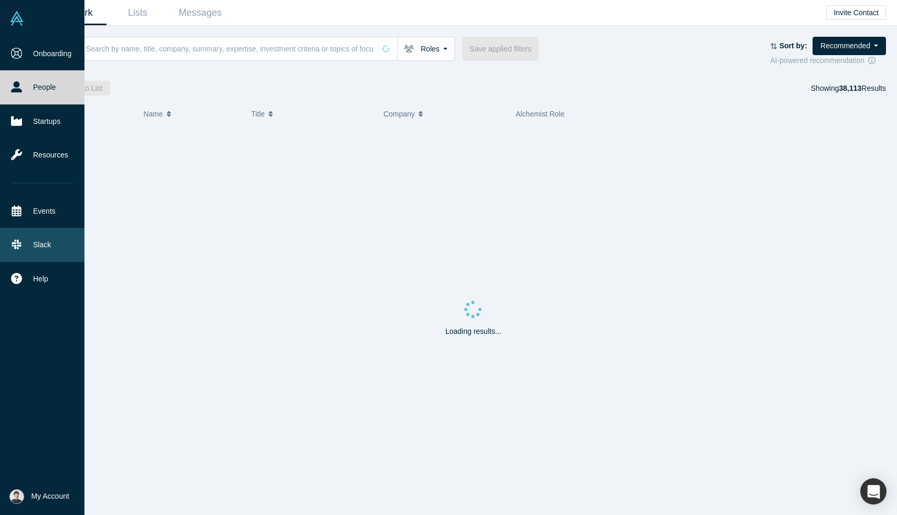
click at [23, 247] on link "Slack" at bounding box center [42, 245] width 84 height 34
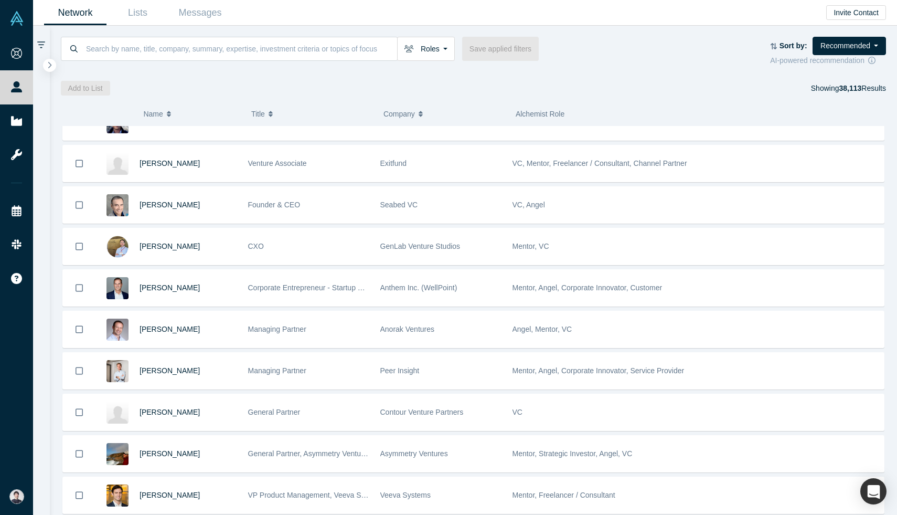
scroll to position [2605, 0]
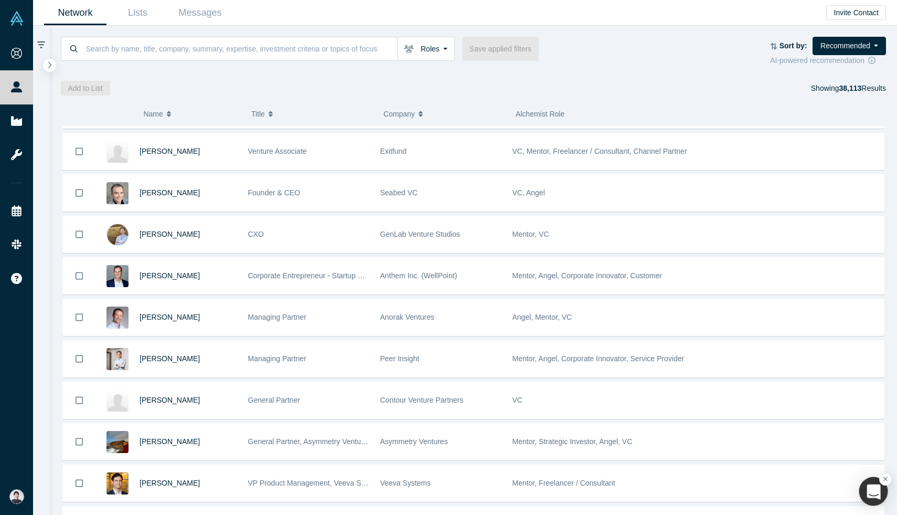
click at [875, 491] on div "button" at bounding box center [874, 491] width 29 height 29
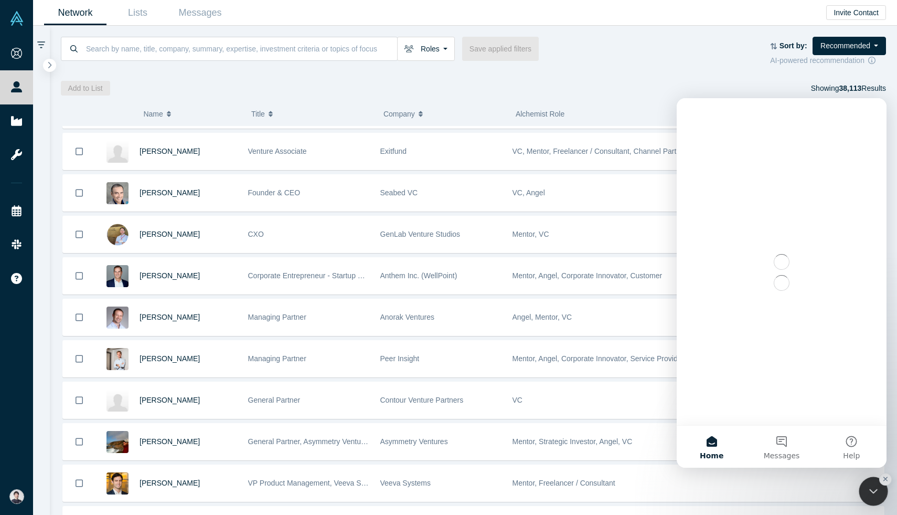
scroll to position [0, 0]
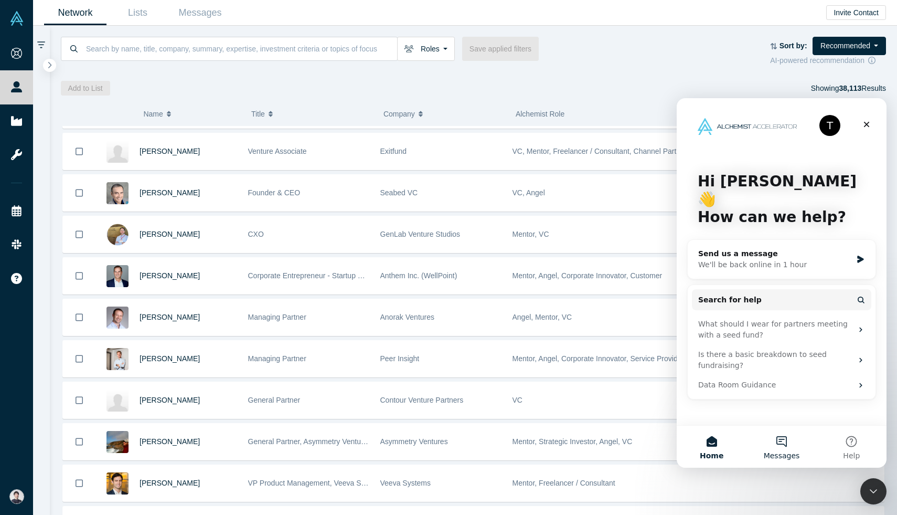
click at [801, 446] on button "Messages" at bounding box center [782, 447] width 70 height 42
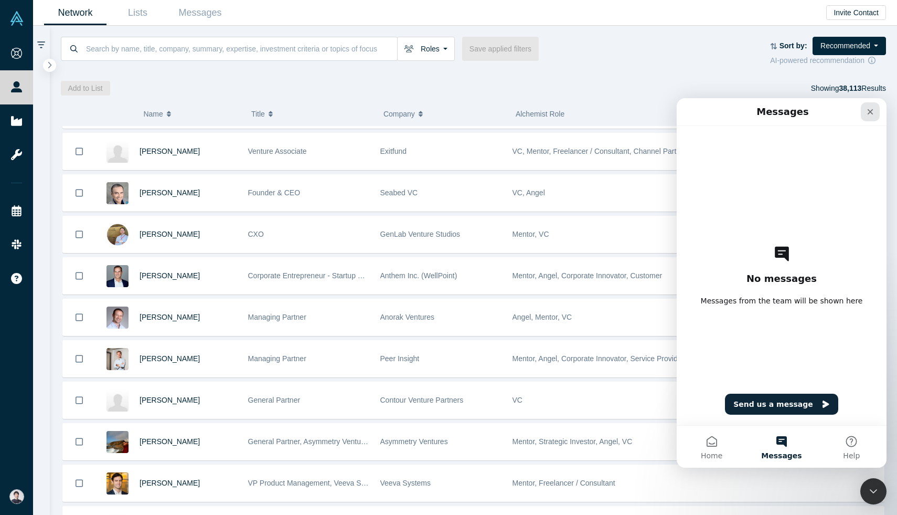
click at [878, 107] on div "Close" at bounding box center [870, 111] width 19 height 19
